Goal: Find specific page/section: Find specific page/section

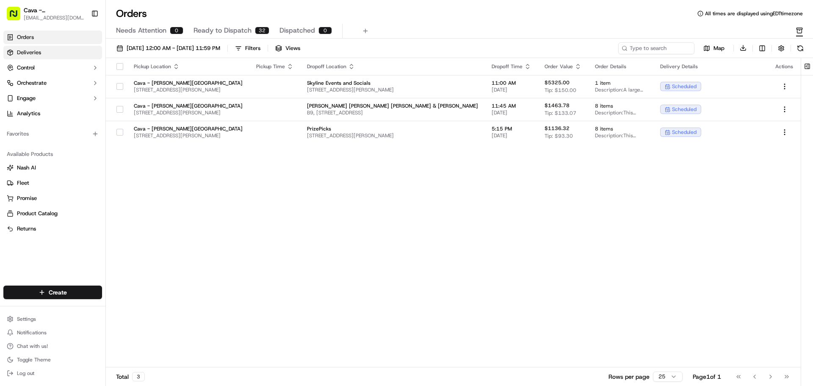
click at [46, 54] on link "Deliveries" at bounding box center [52, 53] width 99 height 14
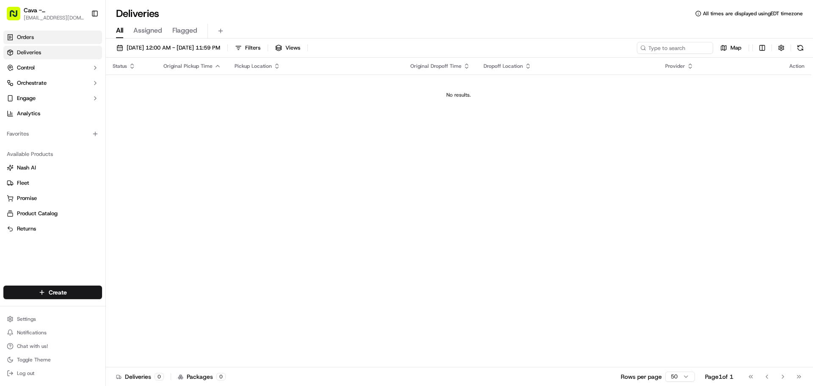
click at [74, 34] on link "Orders" at bounding box center [52, 37] width 99 height 14
